Goal: Task Accomplishment & Management: Manage account settings

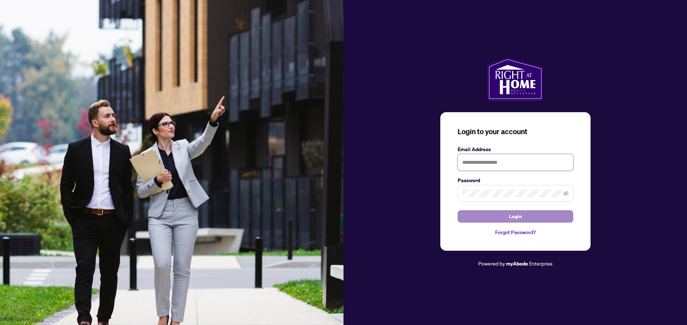
type input "**********"
click at [480, 214] on button "Login" at bounding box center [516, 217] width 116 height 12
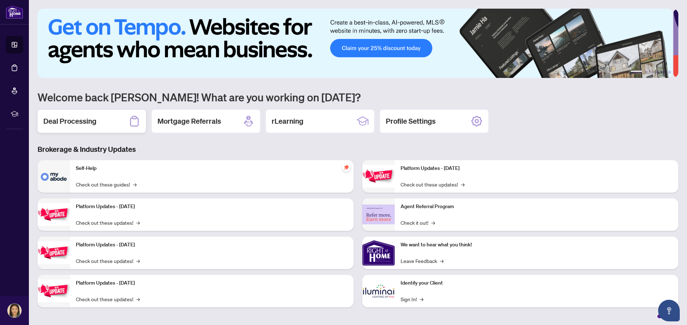
click at [97, 125] on div "Deal Processing" at bounding box center [92, 121] width 108 height 23
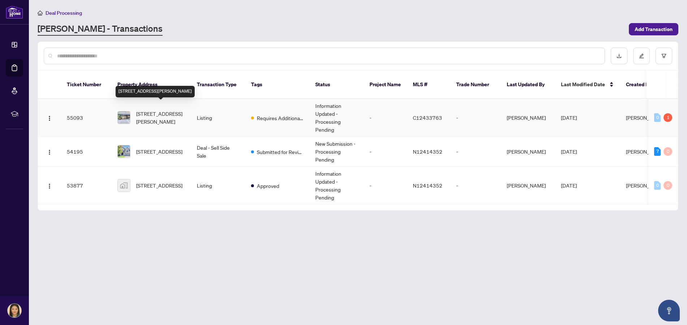
click at [161, 110] on span "[STREET_ADDRESS][PERSON_NAME]" at bounding box center [160, 118] width 49 height 16
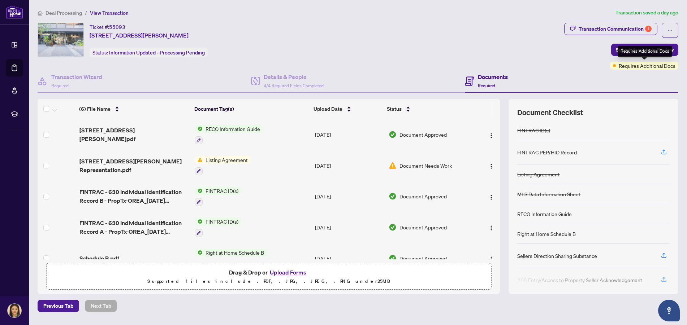
click at [617, 65] on div "Requires Additional Docs" at bounding box center [644, 66] width 68 height 8
click at [558, 69] on div "Ticket #: 55093 [STREET_ADDRESS][PERSON_NAME] Status: Information Updated - Pro…" at bounding box center [299, 46] width 526 height 47
click at [391, 166] on img at bounding box center [393, 166] width 8 height 8
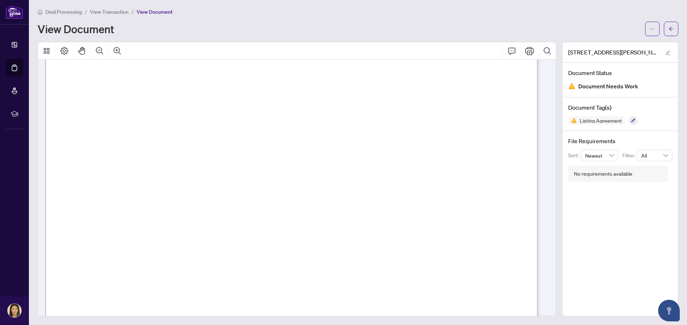
scroll to position [2648, 0]
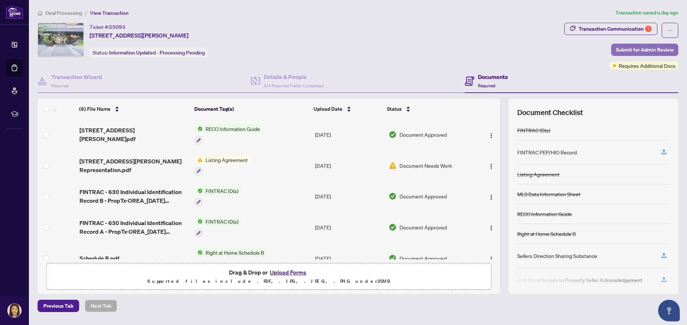
click at [623, 51] on span "Submit for Admin Review" at bounding box center [645, 50] width 58 height 12
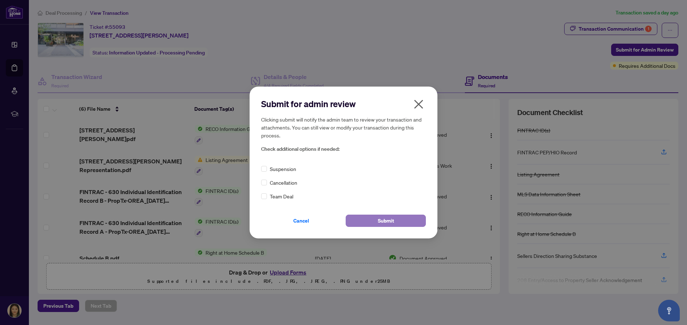
click at [376, 222] on button "Submit" at bounding box center [386, 221] width 80 height 12
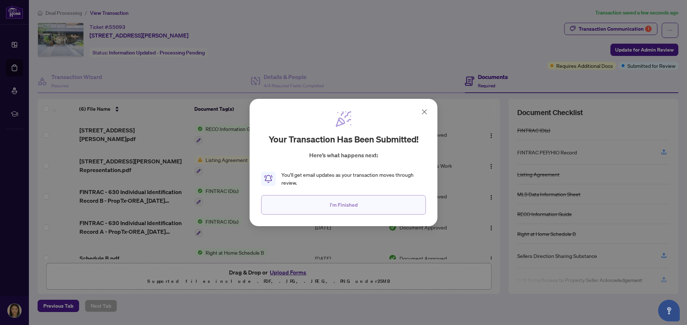
click at [386, 208] on button "I'm Finished" at bounding box center [343, 204] width 165 height 19
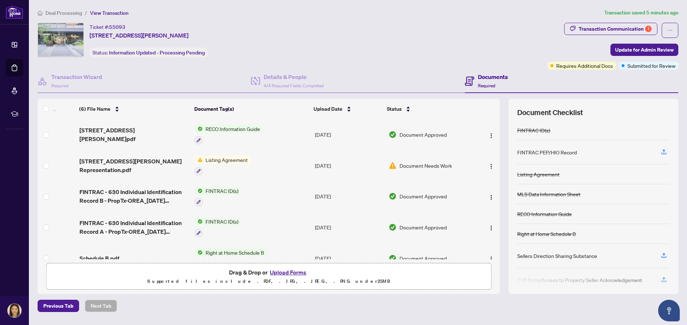
drag, startPoint x: 315, startPoint y: 38, endPoint x: 146, endPoint y: 14, distance: 170.6
click at [313, 38] on div "Ticket #: 55093 [STREET_ADDRESS][PERSON_NAME] Status: Information Updated - Pro…" at bounding box center [291, 40] width 507 height 35
